Goal: Information Seeking & Learning: Learn about a topic

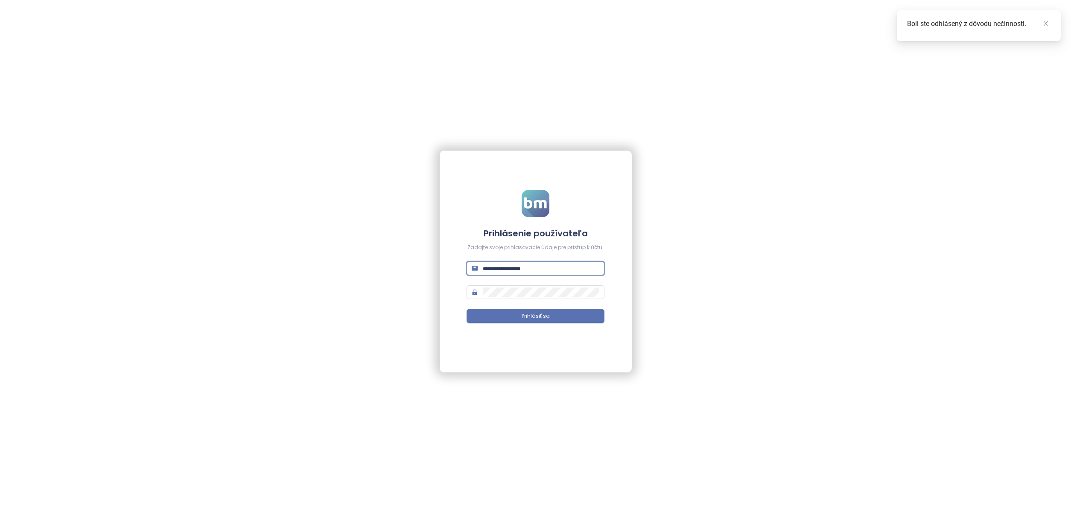
type input "**********"
click at [535, 316] on button "Prihlásiť sa" at bounding box center [536, 316] width 138 height 14
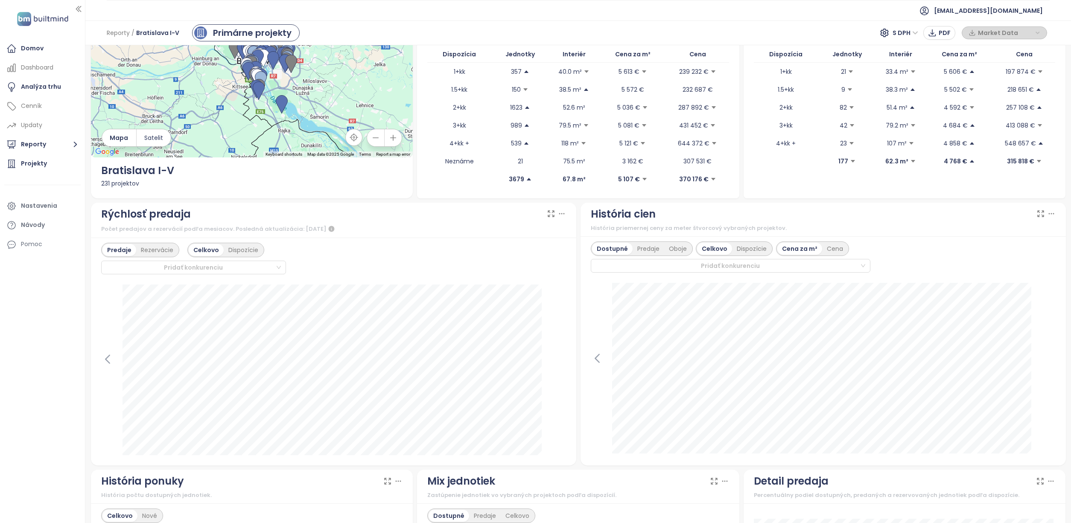
scroll to position [74, 0]
click at [112, 358] on icon at bounding box center [107, 359] width 13 height 13
click at [556, 360] on icon at bounding box center [559, 359] width 13 height 13
click at [107, 356] on icon at bounding box center [107, 359] width 13 height 13
click at [559, 360] on icon at bounding box center [559, 359] width 13 height 13
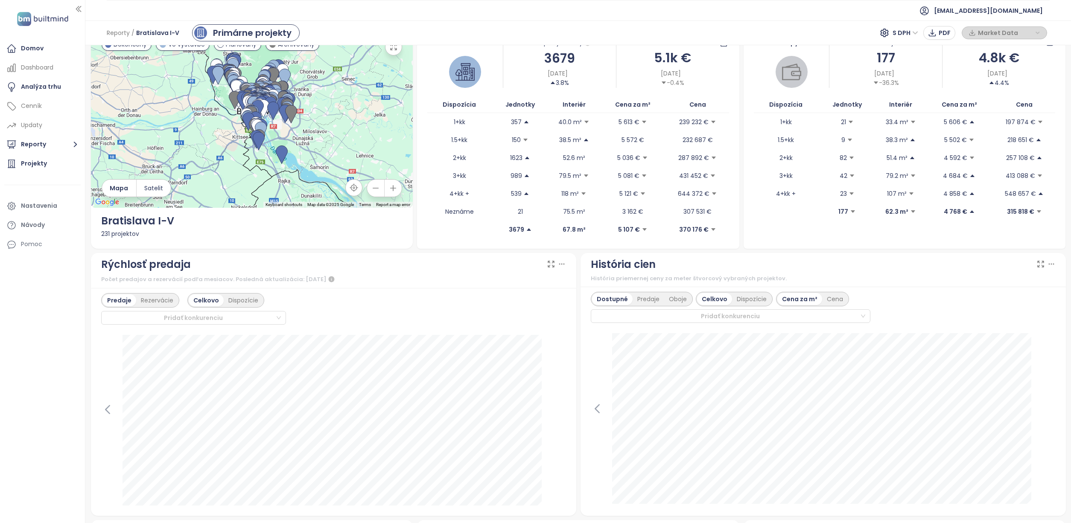
scroll to position [42, 0]
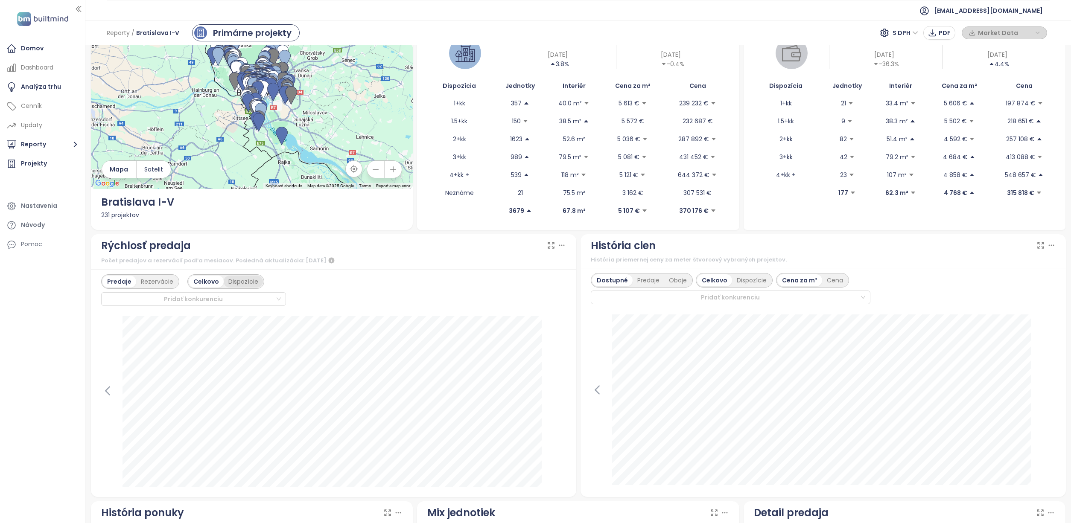
click at [249, 283] on div "Dispozície" at bounding box center [243, 282] width 39 height 12
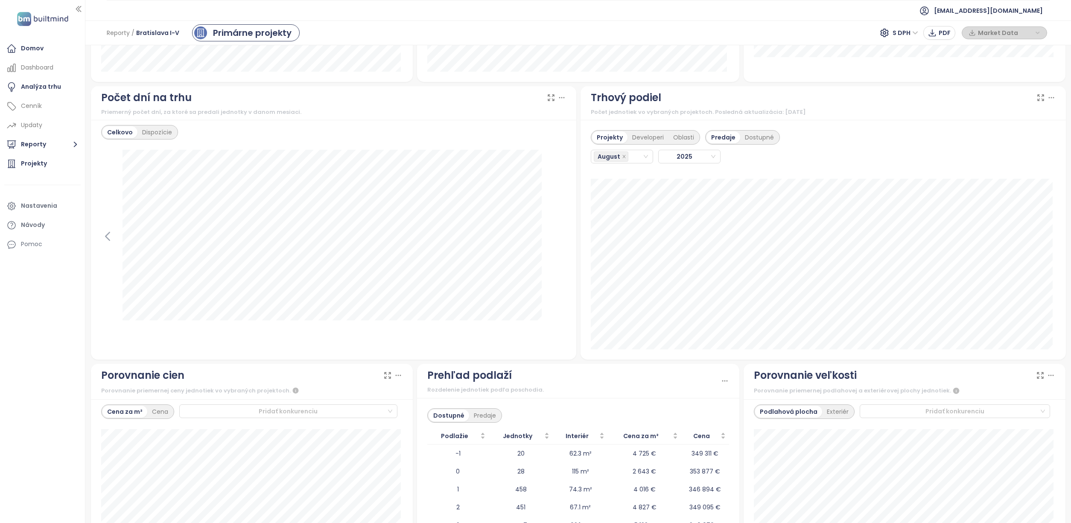
scroll to position [706, 0]
click at [753, 137] on div "Dostupné" at bounding box center [759, 136] width 38 height 12
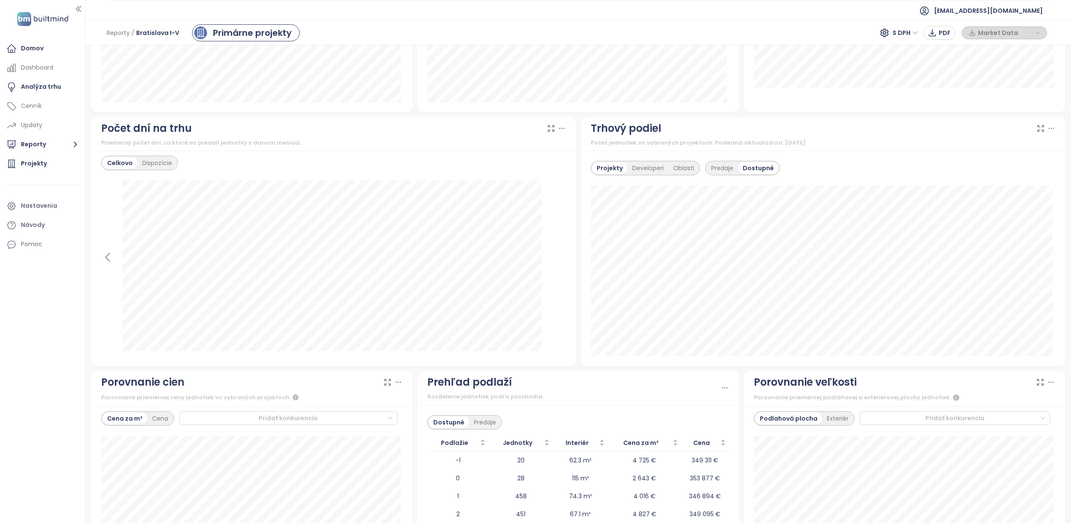
scroll to position [673, 0]
click at [558, 130] on icon at bounding box center [561, 129] width 9 height 9
click at [107, 261] on icon at bounding box center [107, 258] width 13 height 13
click at [557, 255] on icon at bounding box center [559, 258] width 4 height 8
click at [110, 258] on icon at bounding box center [107, 258] width 13 height 13
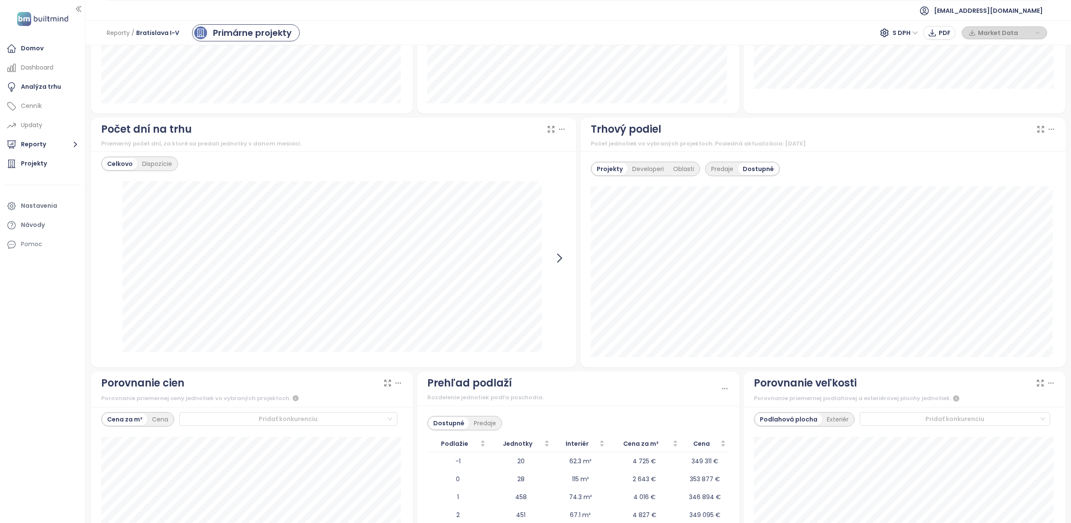
click at [556, 257] on icon at bounding box center [559, 258] width 13 height 13
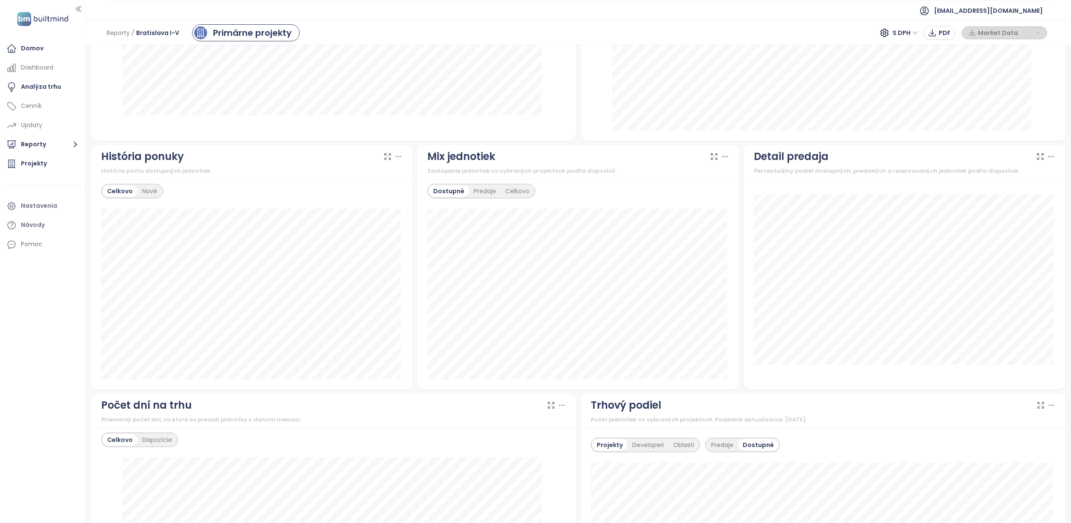
scroll to position [396, 0]
click at [156, 191] on div "Nové" at bounding box center [149, 192] width 24 height 12
click at [103, 190] on div "Celkovo" at bounding box center [118, 192] width 33 height 12
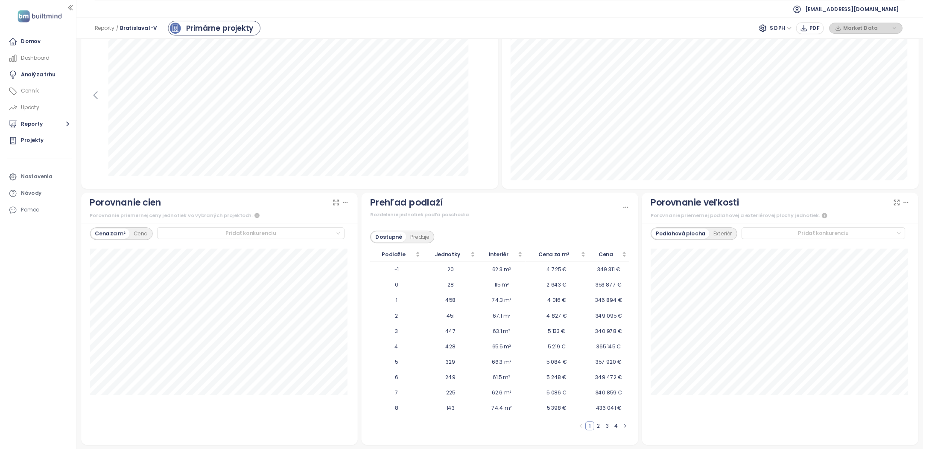
scroll to position [820, 0]
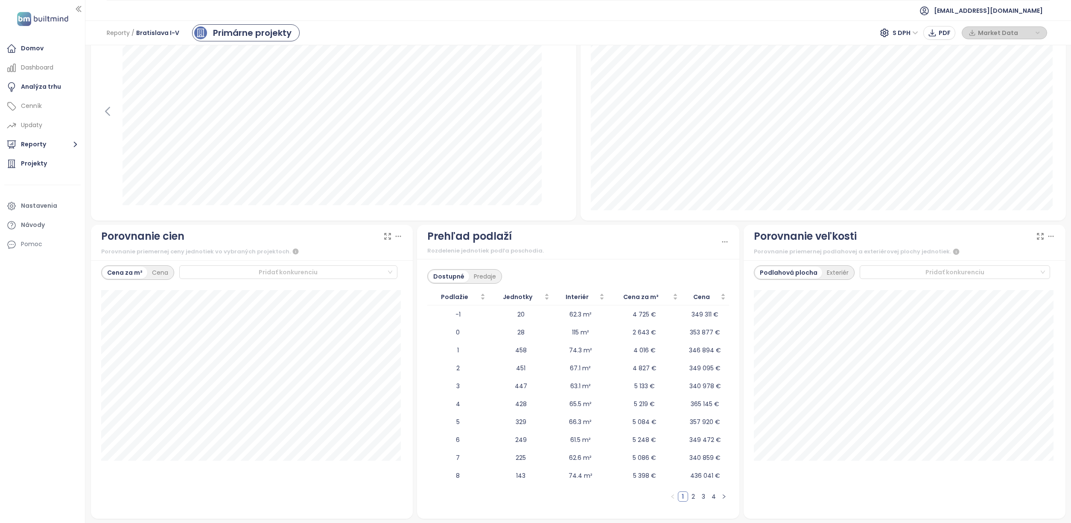
click at [782, 494] on div "1+kk dostupné: 37.9 m² predané: 34.6 m²" at bounding box center [905, 399] width 302 height 218
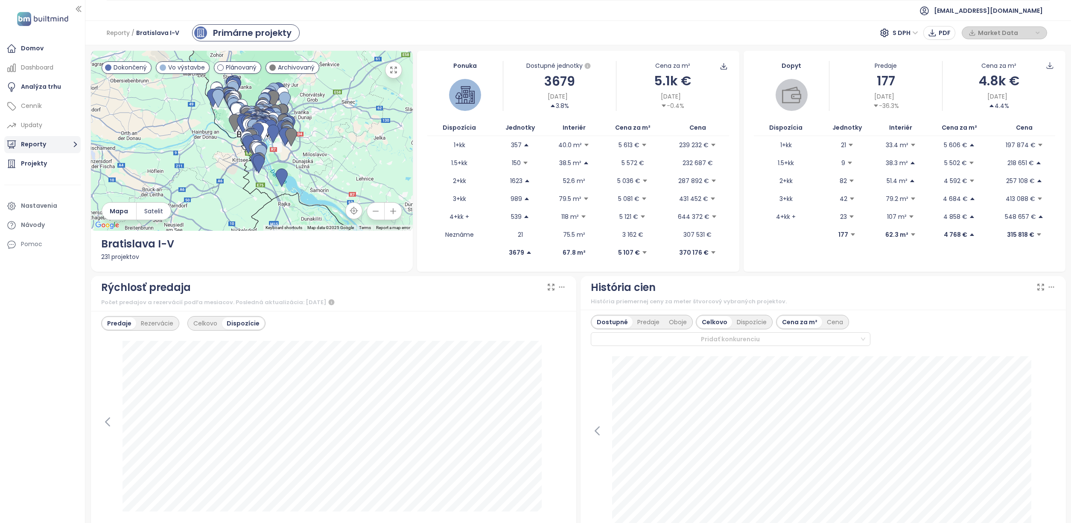
click at [68, 142] on button "Reporty" at bounding box center [42, 144] width 76 height 17
click at [44, 227] on div "Nové Mesto a Rača" at bounding box center [47, 227] width 41 height 11
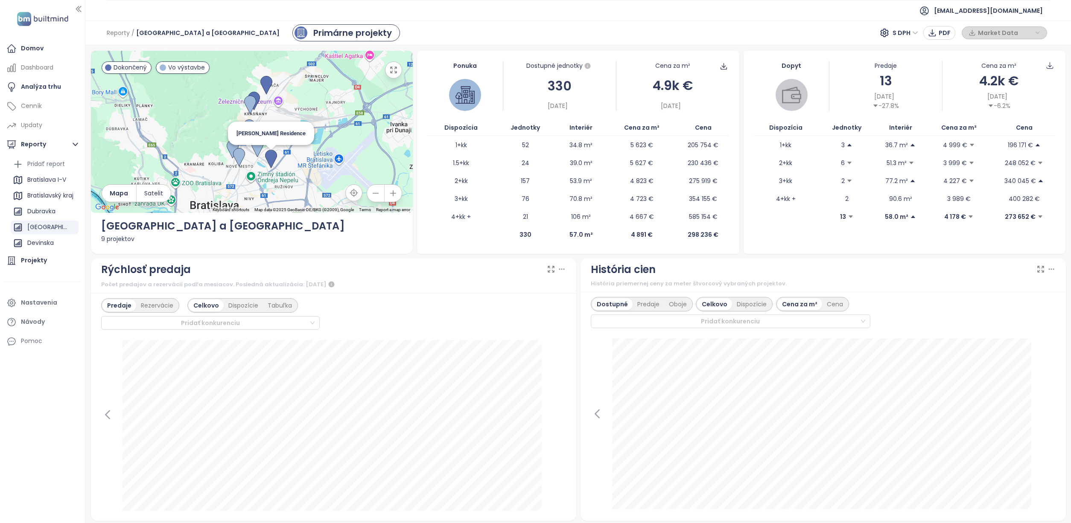
click at [268, 155] on img at bounding box center [271, 159] width 12 height 19
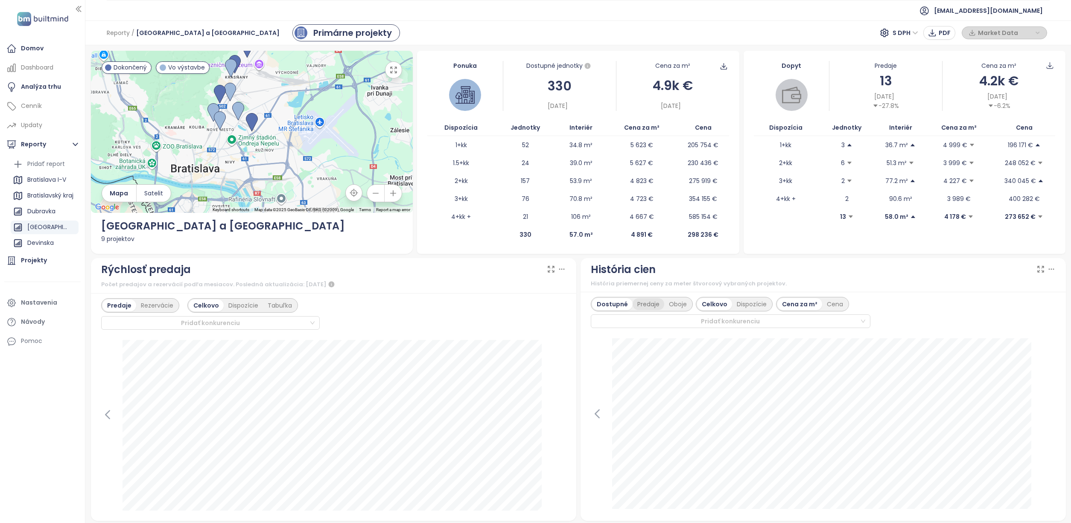
click at [648, 305] on div "Predaje" at bounding box center [649, 304] width 32 height 12
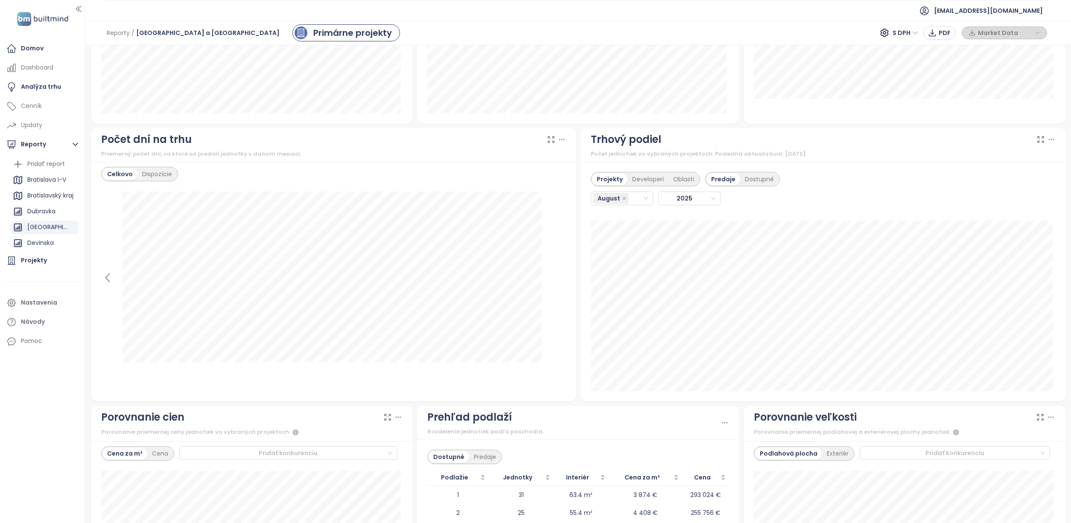
scroll to position [647, 0]
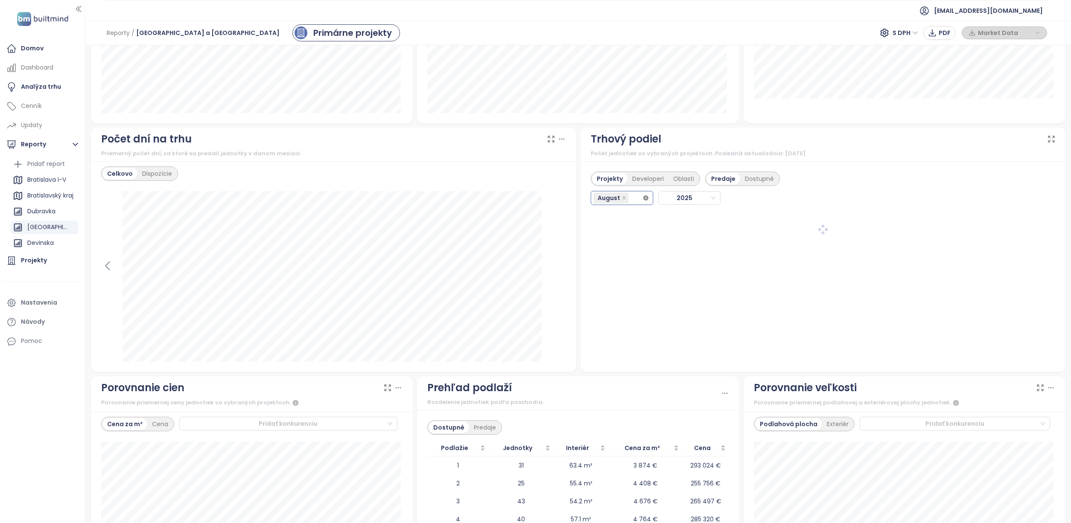
click at [643, 196] on icon "close-circle" at bounding box center [645, 198] width 5 height 5
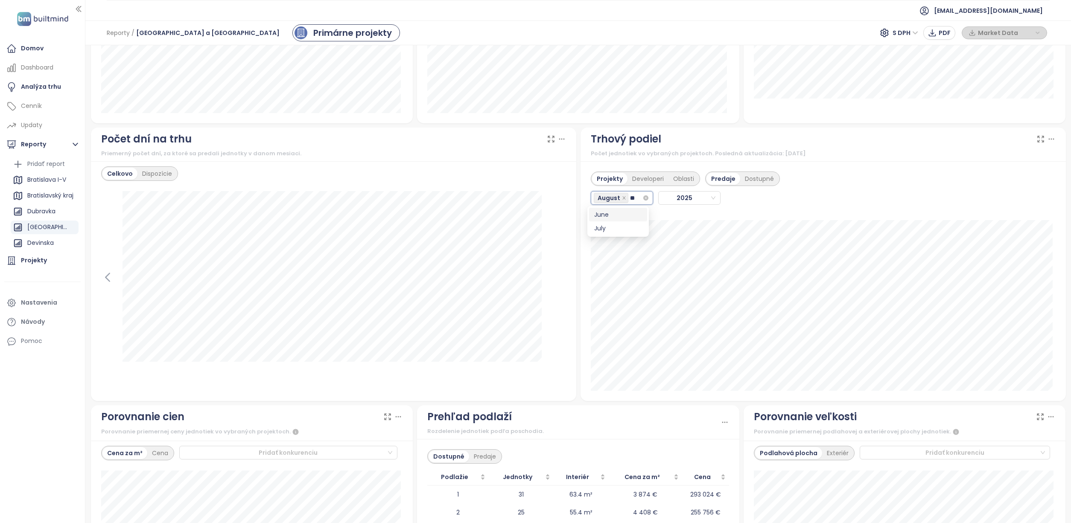
type input "***"
click at [616, 213] on div "July" at bounding box center [618, 214] width 48 height 9
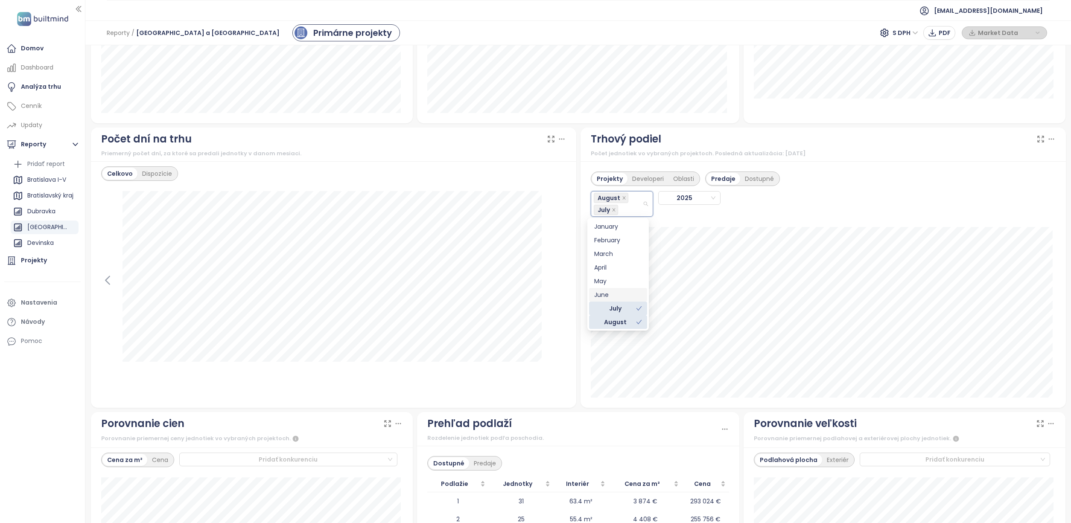
click at [614, 293] on div "June" at bounding box center [618, 294] width 48 height 9
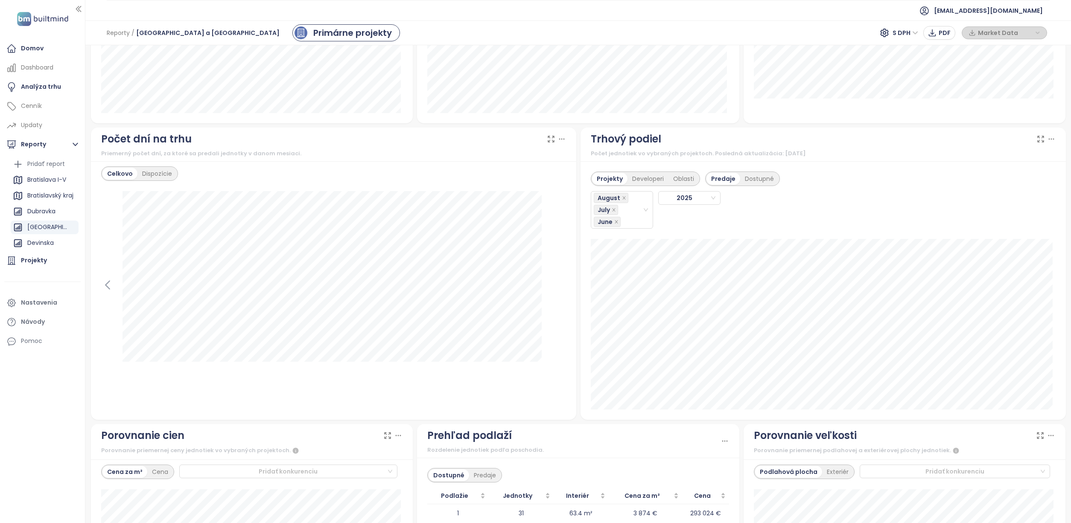
click at [750, 232] on div "Projekty Developeri Oblasti Predaje Dostupné August July June 2025 Verdena: 16" at bounding box center [823, 290] width 485 height 259
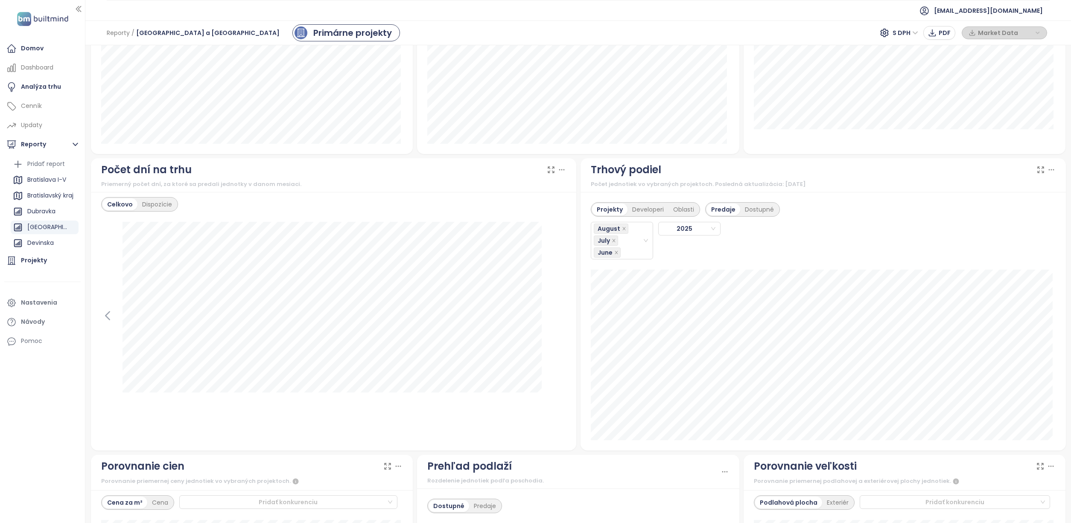
scroll to position [616, 0]
click at [163, 204] on div "Dispozície" at bounding box center [156, 205] width 39 height 12
click at [247, 224] on span "January" at bounding box center [176, 224] width 145 height 13
click at [179, 251] on div "February" at bounding box center [177, 254] width 139 height 9
click at [247, 222] on span "February" at bounding box center [176, 224] width 145 height 13
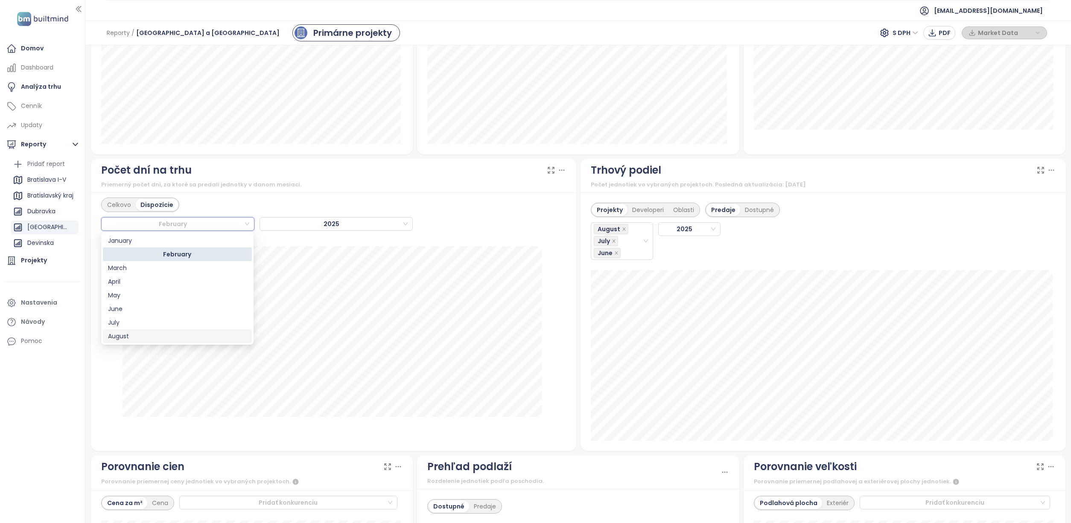
click at [145, 339] on div "August" at bounding box center [177, 336] width 139 height 9
click at [249, 223] on div "August" at bounding box center [177, 224] width 153 height 14
click at [170, 322] on div "July" at bounding box center [177, 322] width 139 height 9
click at [247, 222] on span "July" at bounding box center [176, 224] width 145 height 13
click at [165, 306] on div "June" at bounding box center [177, 308] width 139 height 9
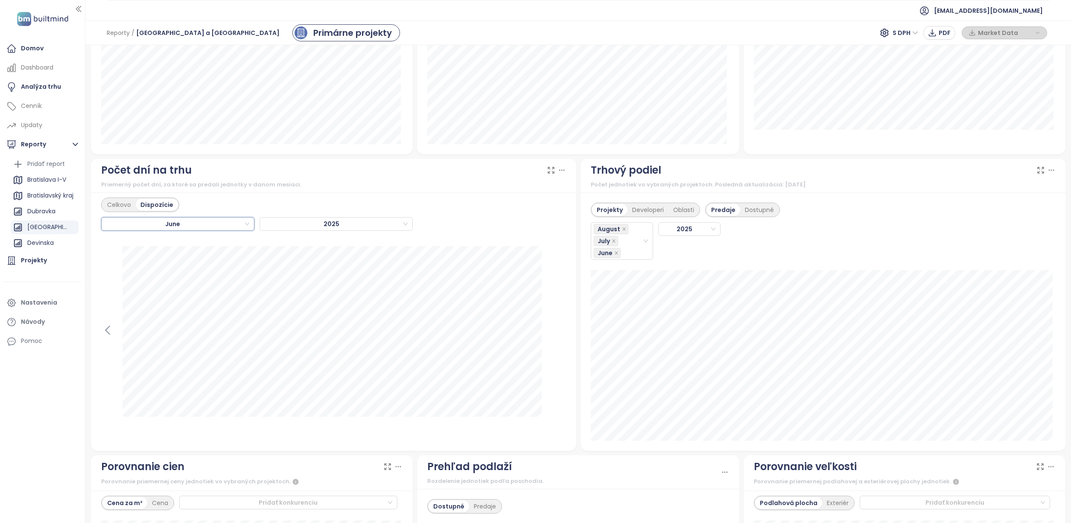
click at [249, 222] on div "June" at bounding box center [177, 224] width 153 height 14
click at [160, 294] on div "May" at bounding box center [177, 295] width 139 height 9
click at [248, 224] on span "May" at bounding box center [176, 224] width 145 height 13
click at [175, 280] on div "April" at bounding box center [177, 281] width 139 height 9
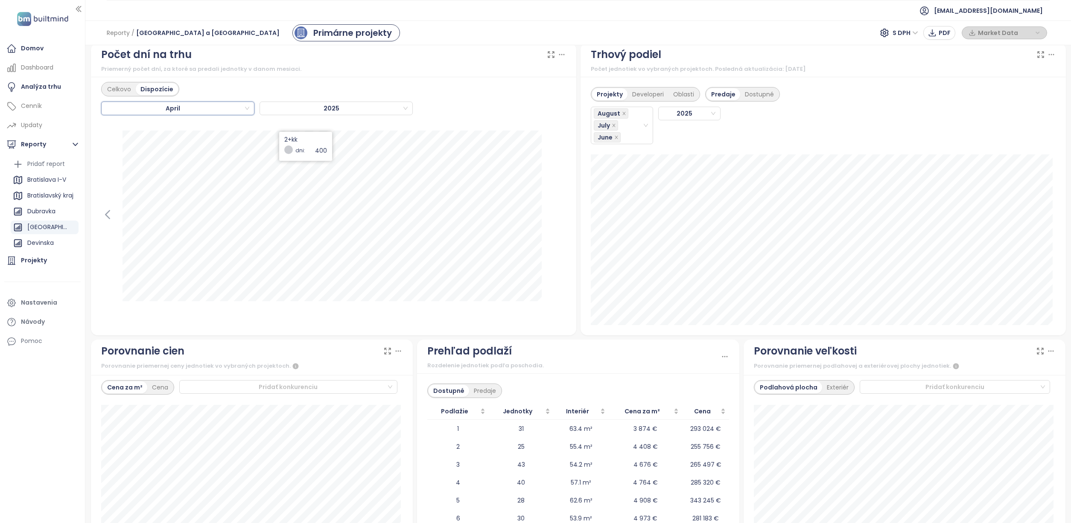
scroll to position [735, 0]
